Goal: Task Accomplishment & Management: Use online tool/utility

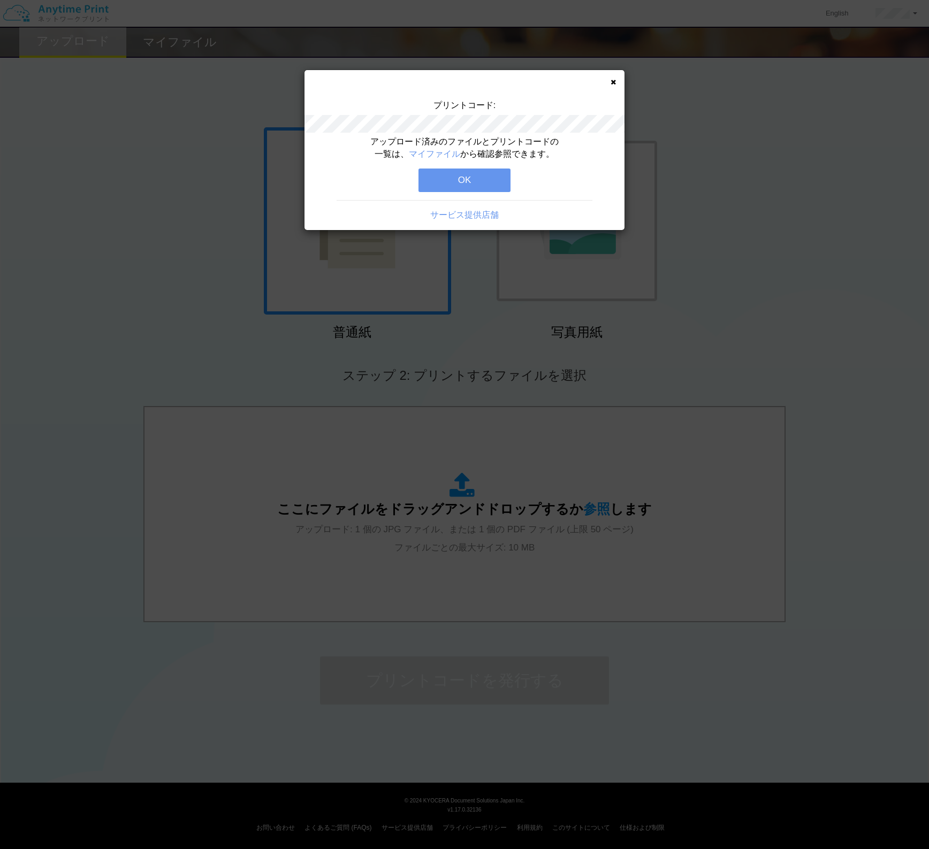
click at [462, 192] on div "アップロード済みのファイルとプリントコードの一覧は、 マイファイル から確認参照できます。 OK サービス提供店舗" at bounding box center [464, 183] width 320 height 94
click at [866, 477] on div "プリントコード: アップロード済みのファイルとプリントコードの一覧は、 マイファイル から確認参照できます。 OK サービス提供店舗" at bounding box center [464, 424] width 929 height 849
click at [475, 176] on button "OK" at bounding box center [464, 181] width 92 height 24
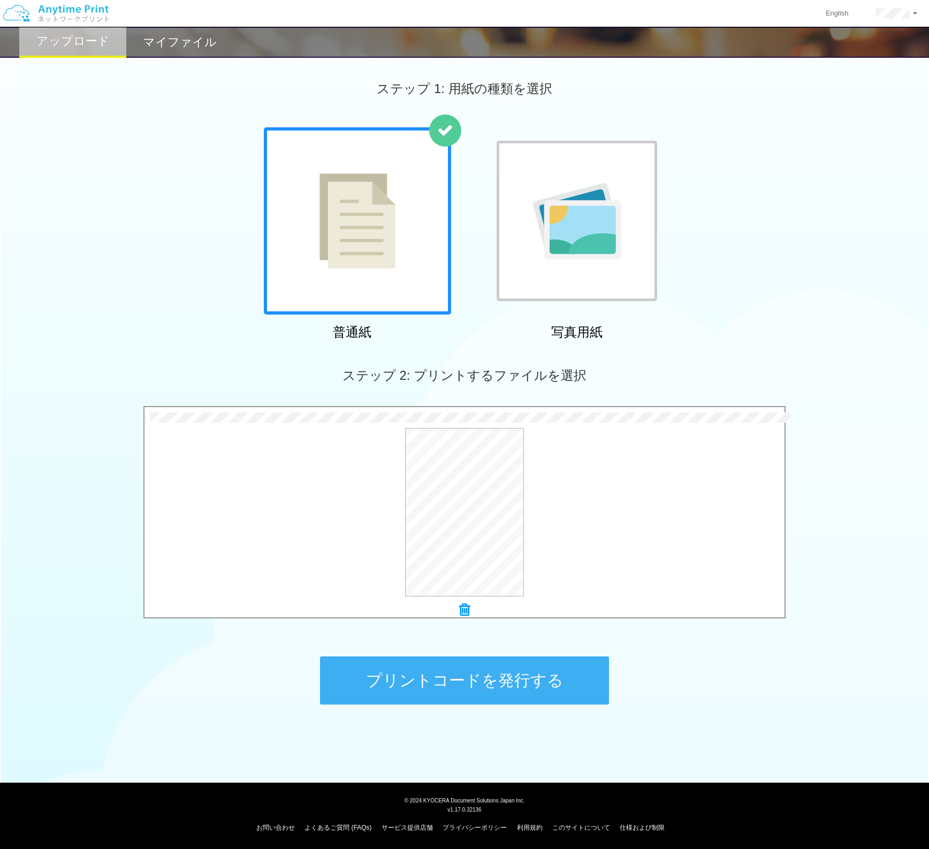
click at [528, 674] on button "プリントコードを発行する" at bounding box center [464, 680] width 289 height 48
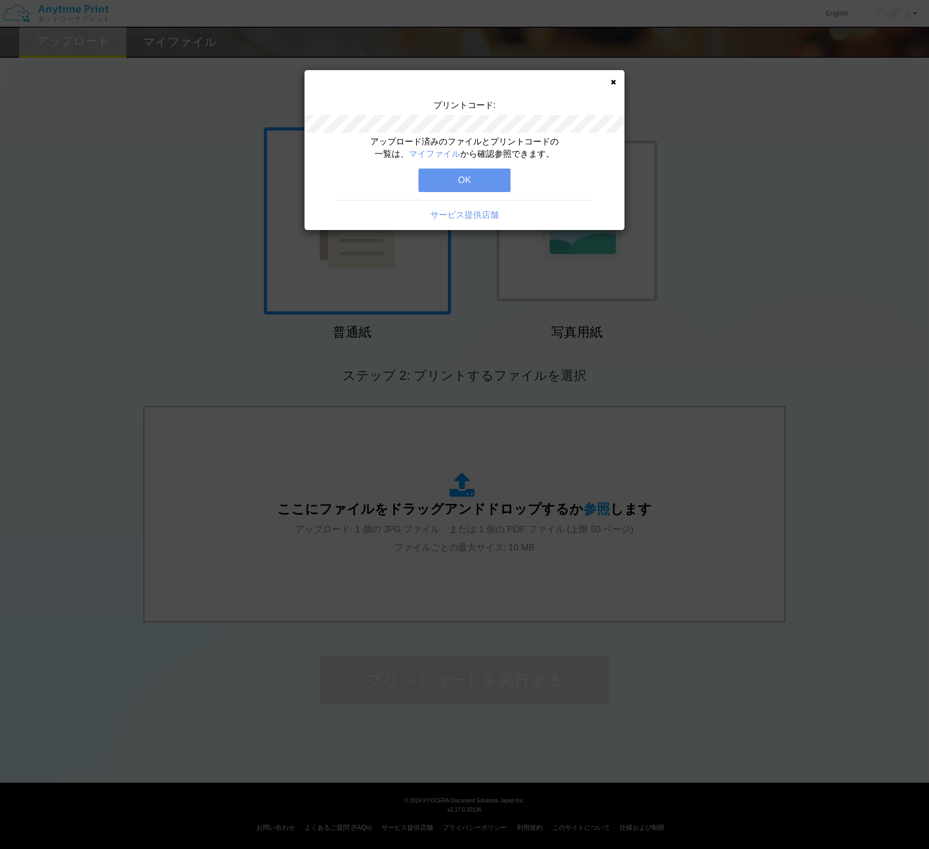
click at [870, 610] on div "プリントコード: アップロード済みのファイルとプリントコードの一覧は、 マイファイル から確認参照できます。 OK サービス提供店舗" at bounding box center [464, 424] width 929 height 849
click at [482, 179] on button "OK" at bounding box center [464, 181] width 92 height 24
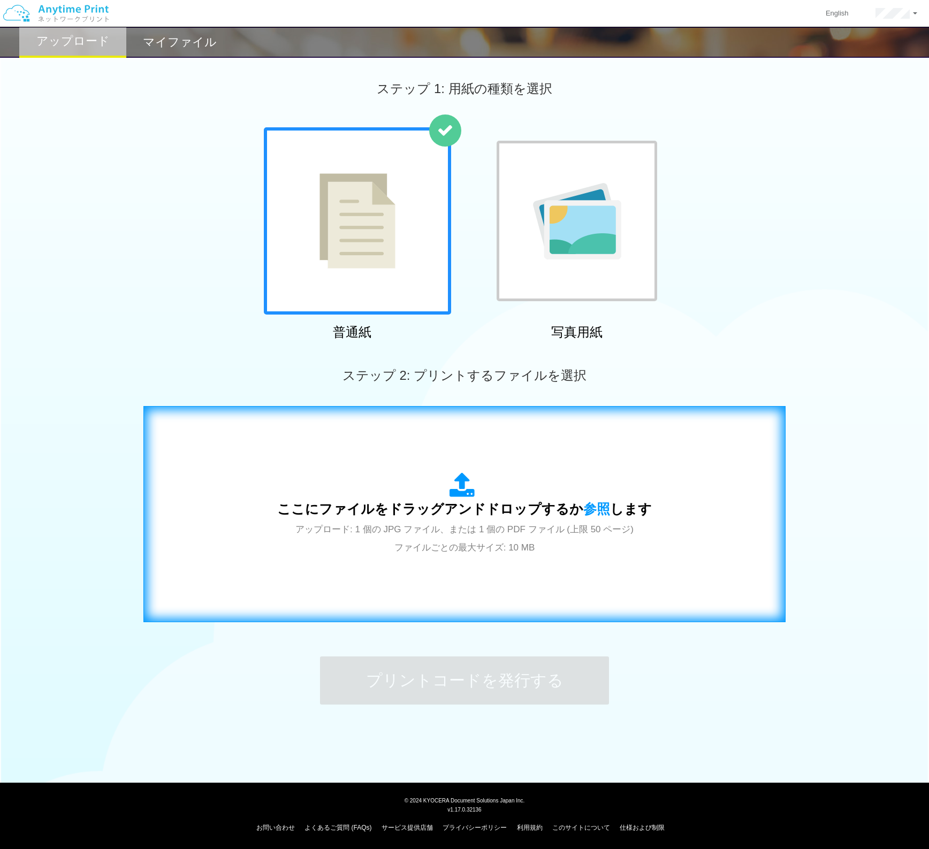
click at [778, 576] on div "ここにファイルをドラッグアンドドロップするか 参照 します アップロード: 1 個の JPG ファイル、または 1 個の PDF ファイル (上限 50 ペー…" at bounding box center [464, 514] width 642 height 216
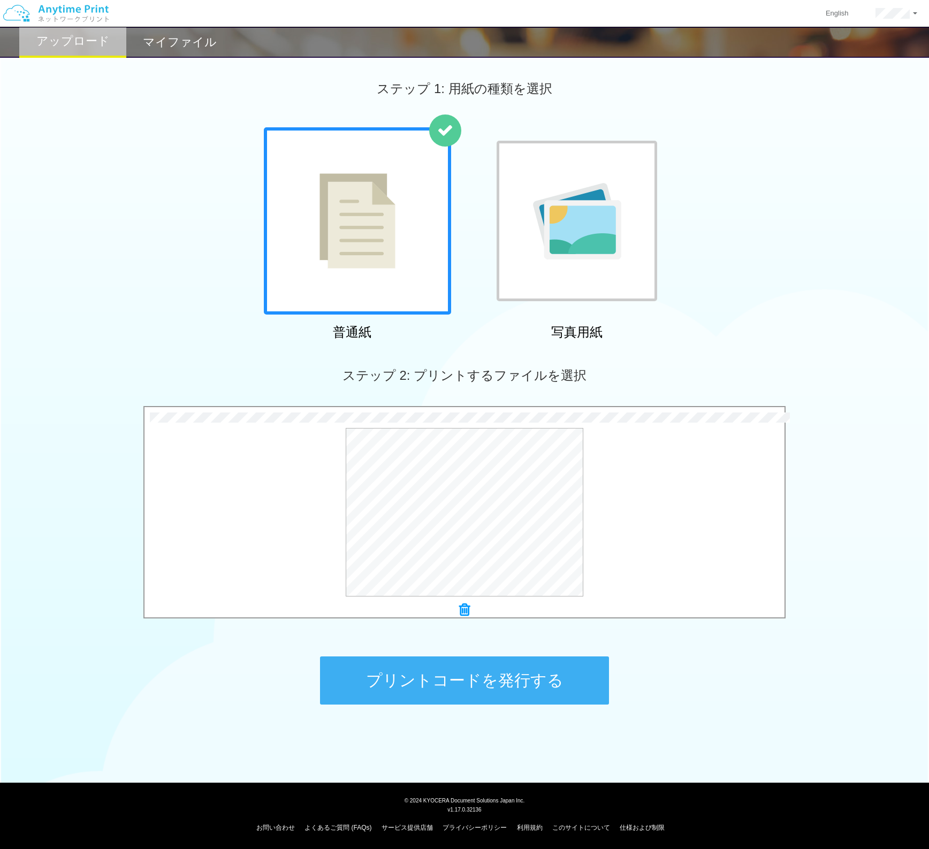
click at [509, 690] on button "プリントコードを発行する" at bounding box center [464, 680] width 289 height 48
